Goal: Information Seeking & Learning: Learn about a topic

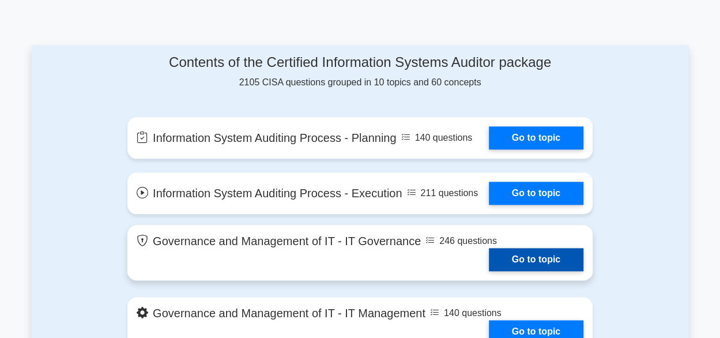
scroll to position [692, 0]
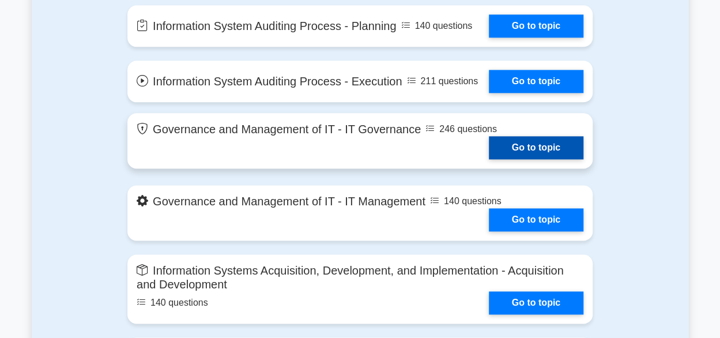
click at [509, 154] on link "Go to topic" at bounding box center [536, 147] width 95 height 23
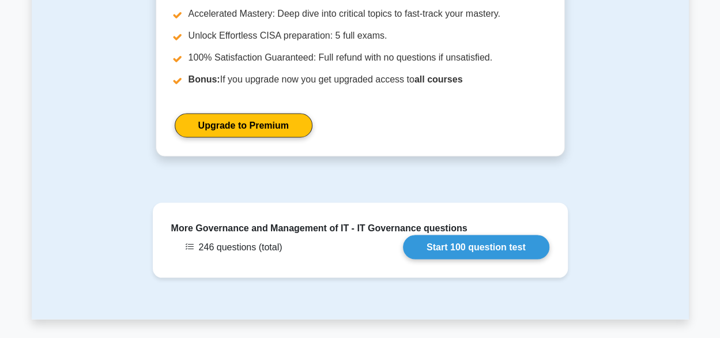
scroll to position [980, 0]
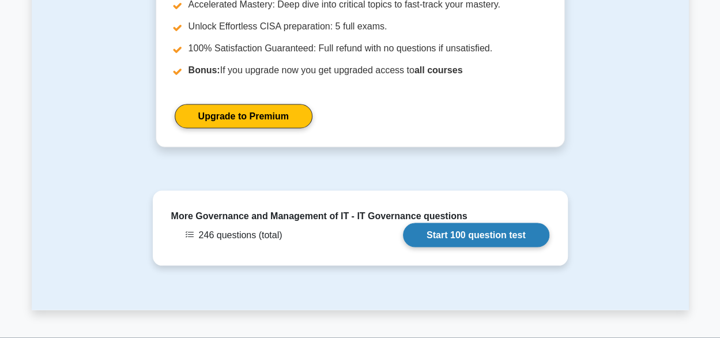
click at [435, 223] on link "Start 100 question test" at bounding box center [476, 235] width 146 height 24
